Goal: Task Accomplishment & Management: Manage account settings

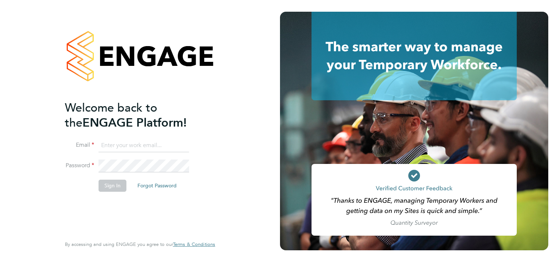
type input "[PERSON_NAME][EMAIL_ADDRESS][PERSON_NAME][PERSON_NAME][DOMAIN_NAME]"
click at [119, 182] on button "Sign In" at bounding box center [113, 186] width 28 height 12
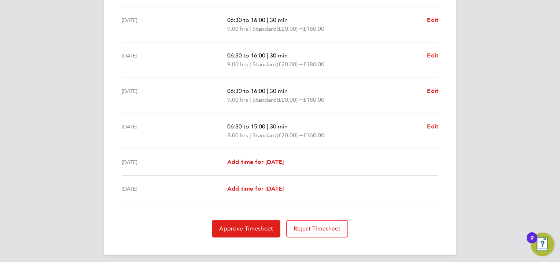
scroll to position [257, 0]
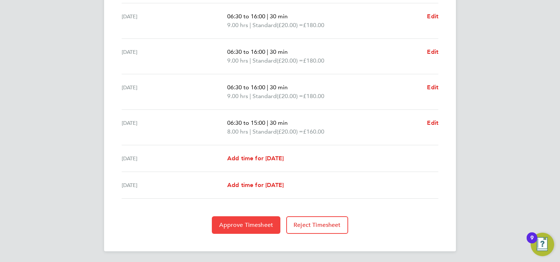
click at [251, 227] on span "Approve Timesheet" at bounding box center [246, 225] width 54 height 7
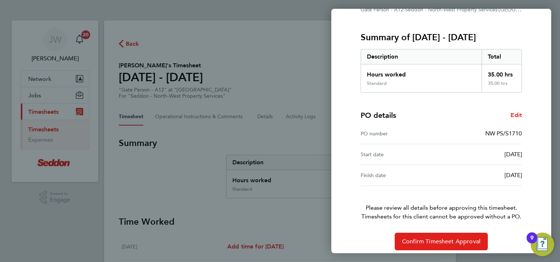
scroll to position [88, 0]
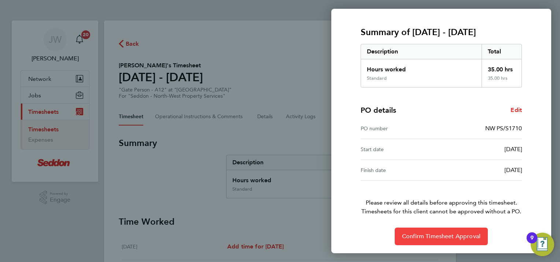
click at [448, 236] on span "Confirm Timesheet Approval" at bounding box center [441, 236] width 78 height 7
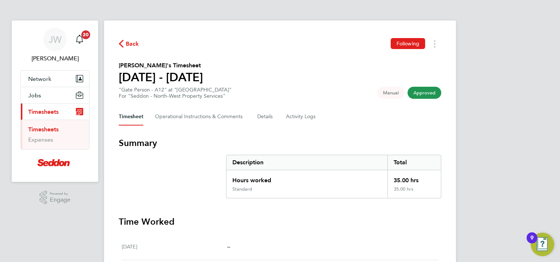
click at [421, 90] on span "Approved" at bounding box center [424, 93] width 34 height 12
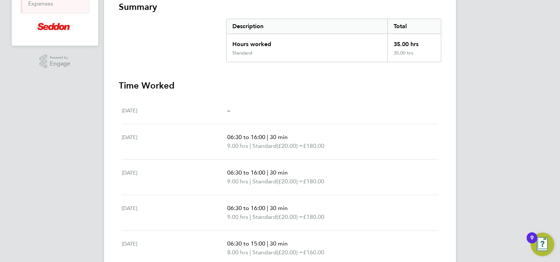
scroll to position [39, 0]
